Goal: Transaction & Acquisition: Purchase product/service

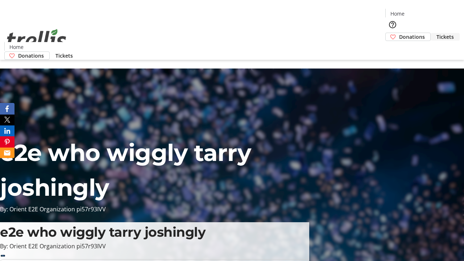
click at [436, 33] on span "Tickets" at bounding box center [444, 37] width 17 height 8
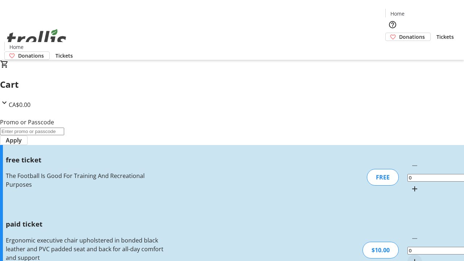
click at [410, 257] on mat-icon "Increment by one" at bounding box center [414, 261] width 9 height 9
type input "1"
type input "FREE"
